Goal: Go to known website: Access a specific website the user already knows

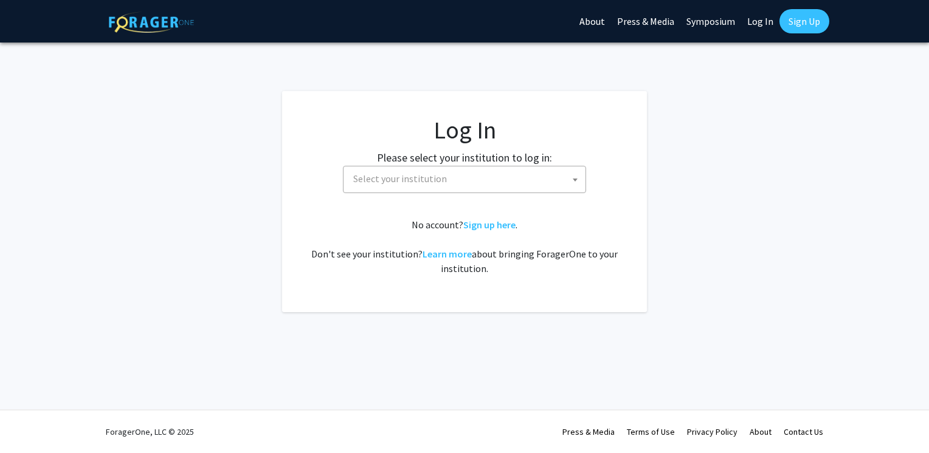
select select
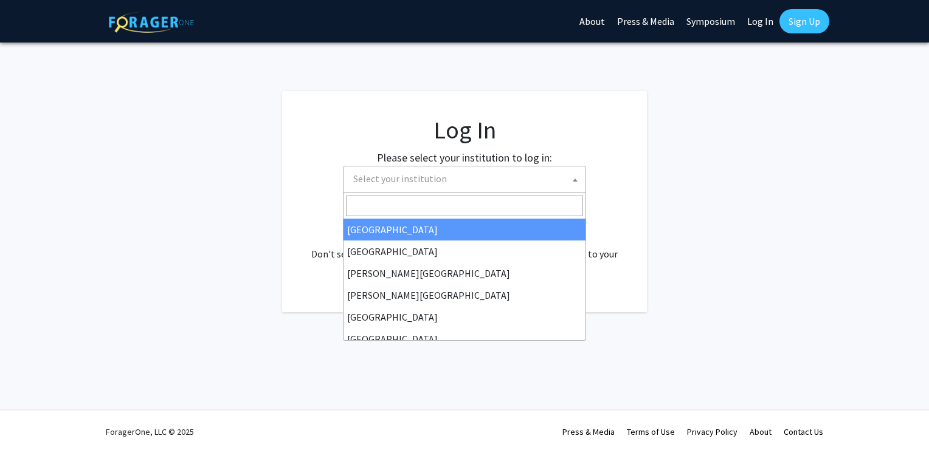
click at [578, 183] on span at bounding box center [575, 180] width 12 height 27
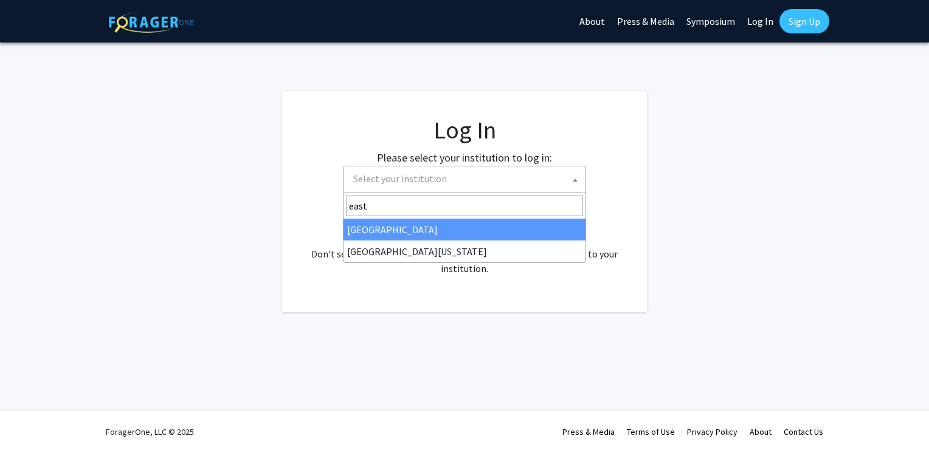
type input "east"
select select "17"
